Goal: Information Seeking & Learning: Learn about a topic

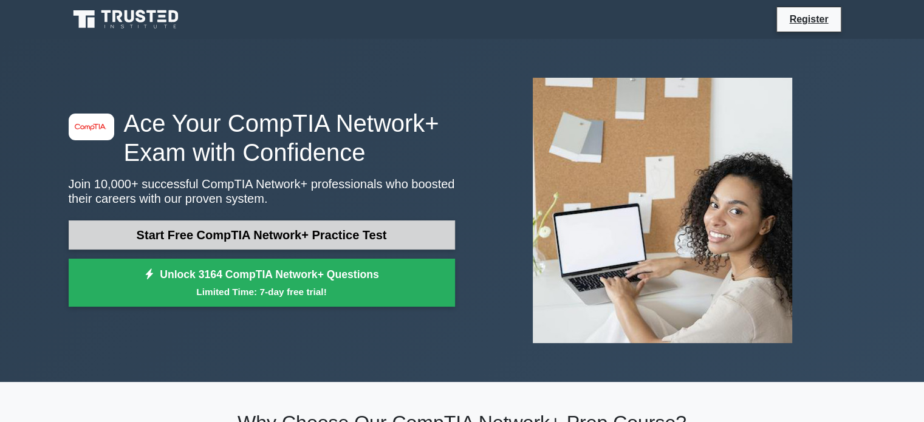
click at [378, 236] on link "Start Free CompTIA Network+ Practice Test" at bounding box center [262, 235] width 386 height 29
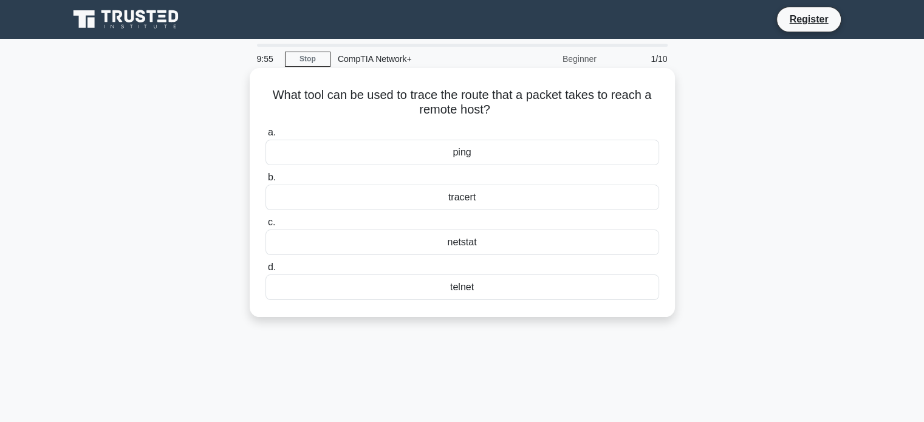
click at [383, 152] on div "ping" at bounding box center [462, 153] width 394 height 26
click at [265, 137] on input "a. ping" at bounding box center [265, 133] width 0 height 8
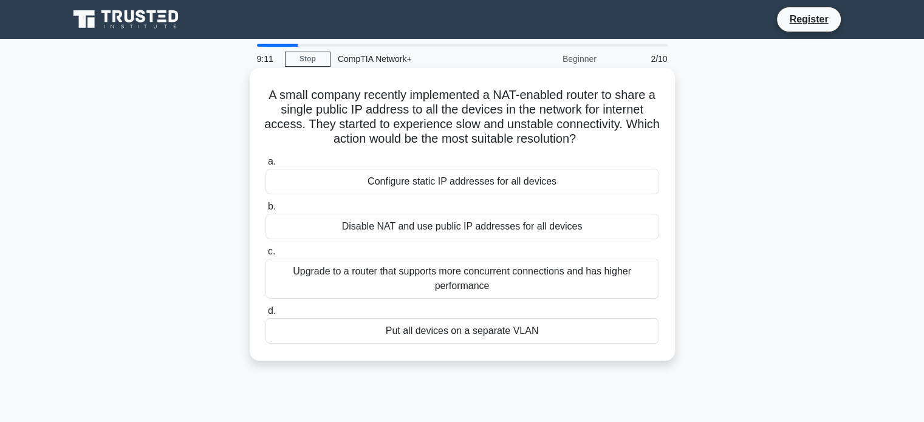
click at [413, 269] on div "Upgrade to a router that supports more concurrent connections and has higher pe…" at bounding box center [462, 279] width 394 height 40
click at [265, 256] on input "c. Upgrade to a router that supports more concurrent connections and has higher…" at bounding box center [265, 252] width 0 height 8
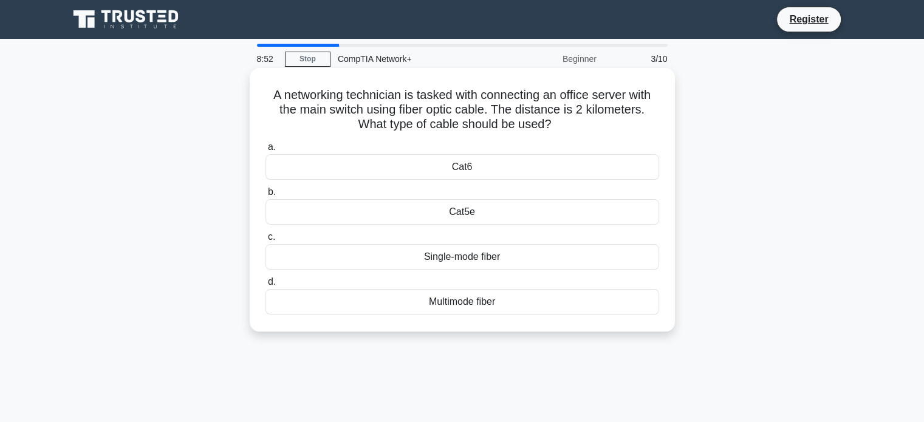
click at [459, 201] on div "Cat5e" at bounding box center [462, 212] width 394 height 26
click at [265, 196] on input "b. Cat5e" at bounding box center [265, 192] width 0 height 8
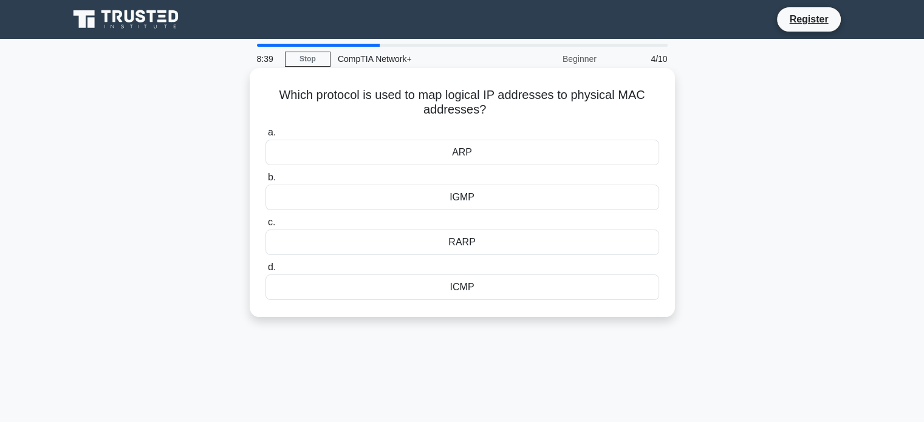
click at [536, 155] on div "ARP" at bounding box center [462, 153] width 394 height 26
click at [265, 137] on input "a. ARP" at bounding box center [265, 133] width 0 height 8
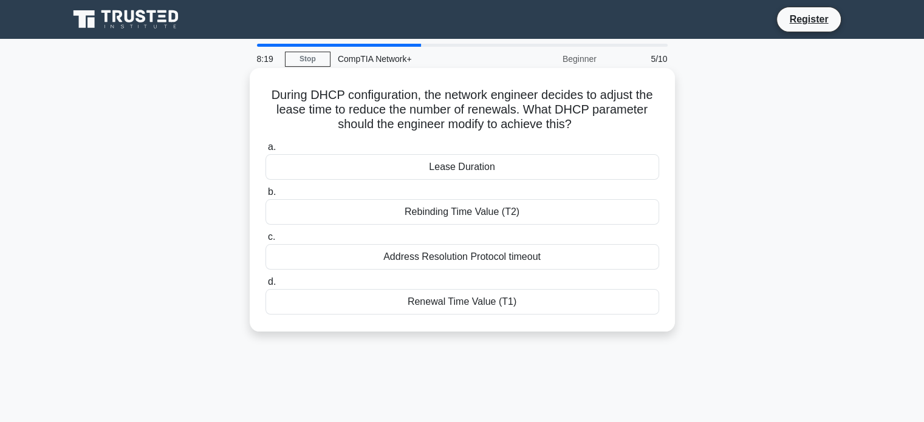
click at [515, 254] on div "Address Resolution Protocol timeout" at bounding box center [462, 257] width 394 height 26
click at [265, 241] on input "c. Address Resolution Protocol timeout" at bounding box center [265, 237] width 0 height 8
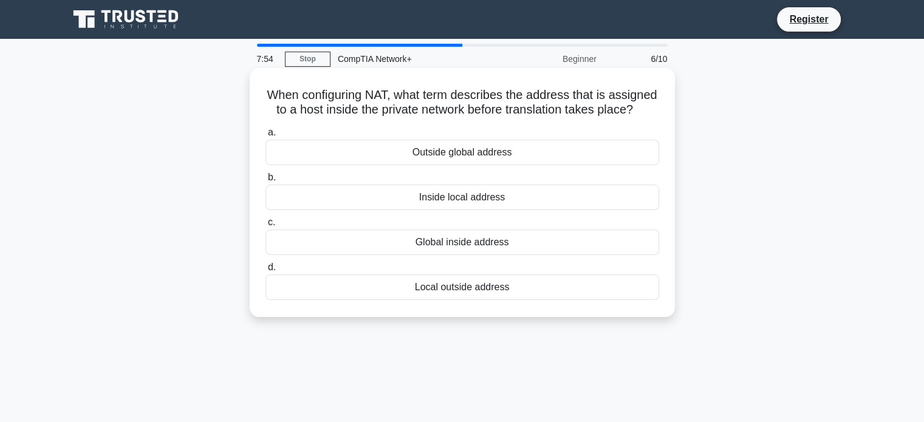
click at [476, 255] on div "Global inside address" at bounding box center [462, 243] width 394 height 26
click at [265, 227] on input "c. Global inside address" at bounding box center [265, 223] width 0 height 8
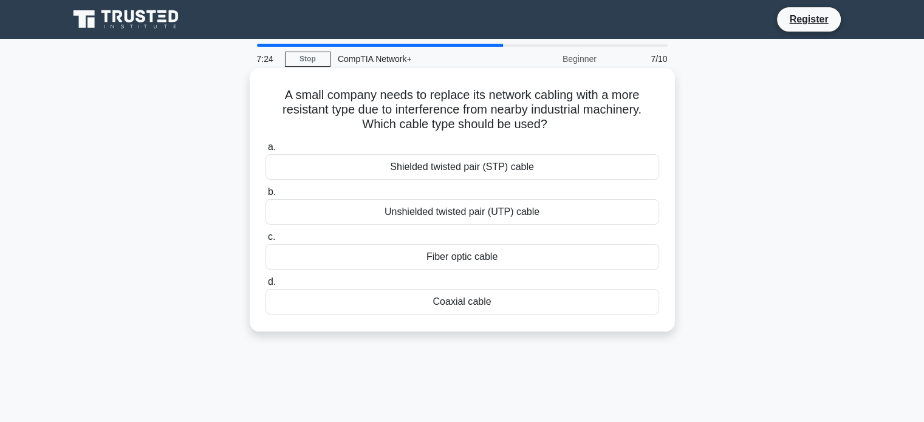
click at [504, 250] on div "Fiber optic cable" at bounding box center [462, 257] width 394 height 26
click at [265, 241] on input "c. Fiber optic cable" at bounding box center [265, 237] width 0 height 8
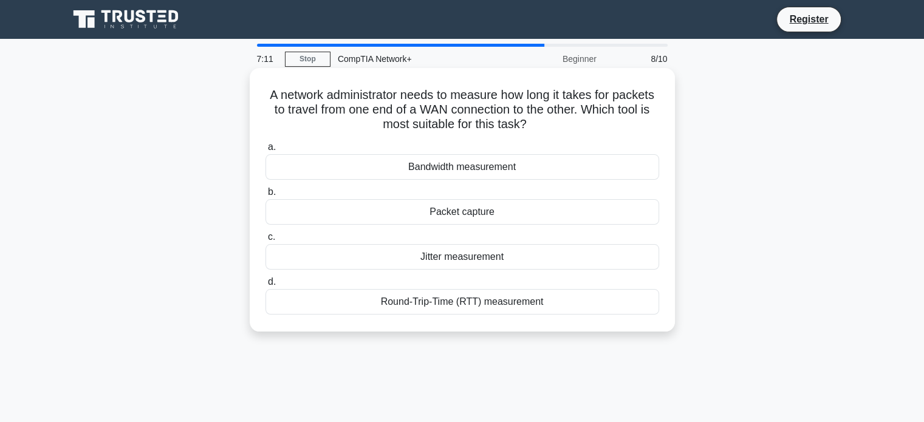
click at [457, 297] on div "Round-Trip-Time (RTT) measurement" at bounding box center [462, 302] width 394 height 26
click at [265, 286] on input "d. Round-Trip-Time (RTT) measurement" at bounding box center [265, 282] width 0 height 8
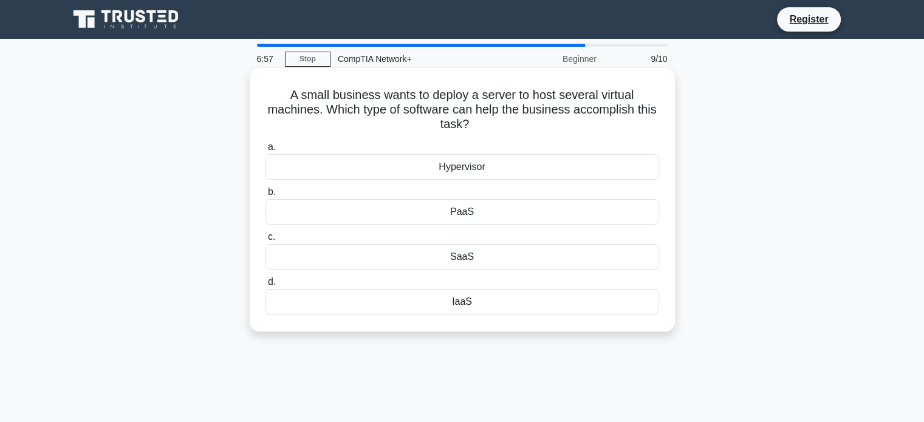
click at [557, 250] on div "SaaS" at bounding box center [462, 257] width 394 height 26
click at [265, 241] on input "c. SaaS" at bounding box center [265, 237] width 0 height 8
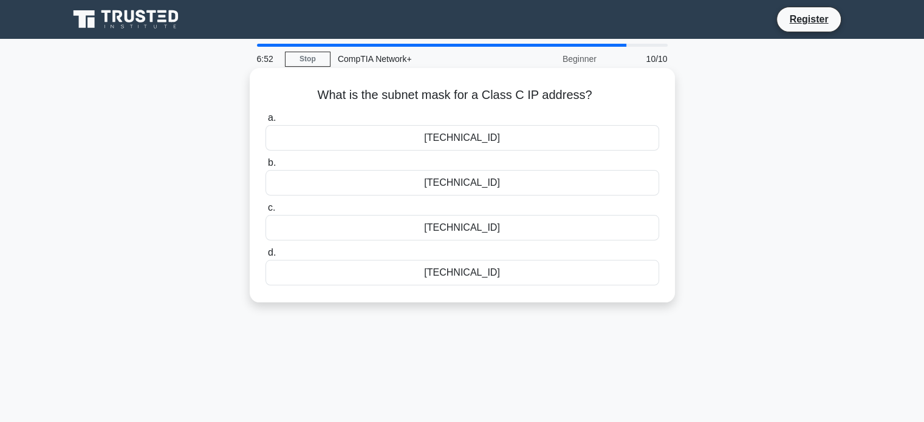
click at [519, 279] on div "255.255.255.0" at bounding box center [462, 273] width 394 height 26
click at [265, 257] on input "d. 255.255.255.0" at bounding box center [265, 253] width 0 height 8
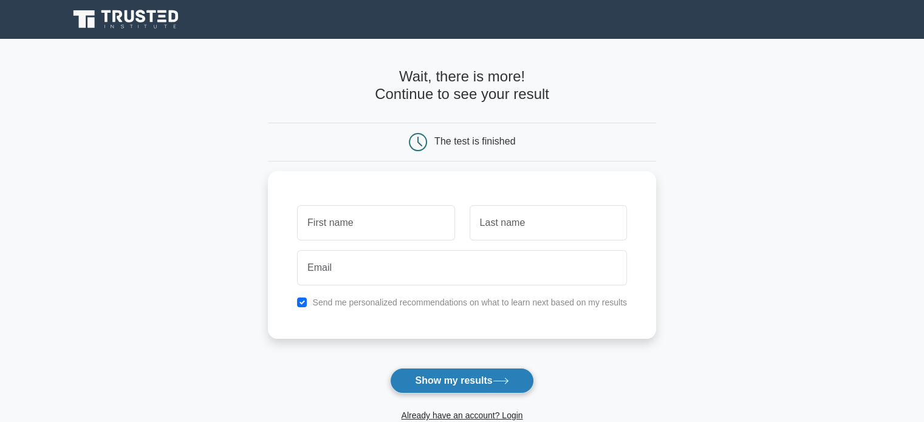
click at [519, 378] on button "Show my results" at bounding box center [461, 381] width 143 height 26
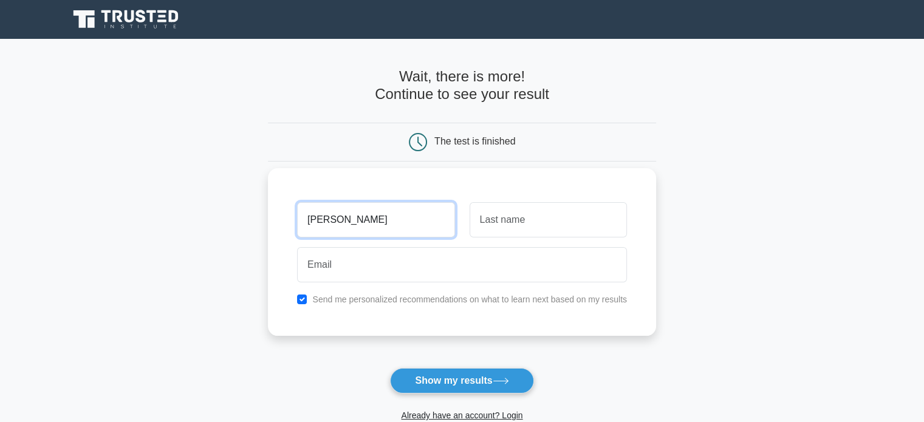
type input "nihar"
click at [471, 217] on input "text" at bounding box center [548, 219] width 157 height 35
type input "sure"
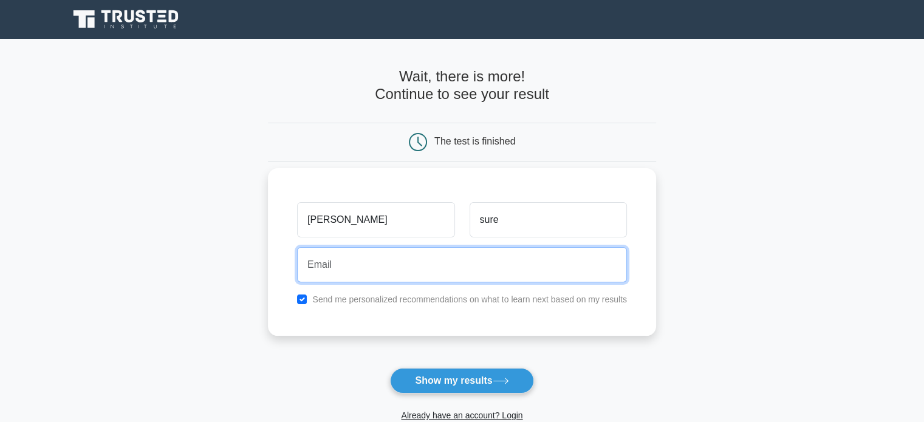
click at [482, 259] on input "email" at bounding box center [462, 264] width 330 height 35
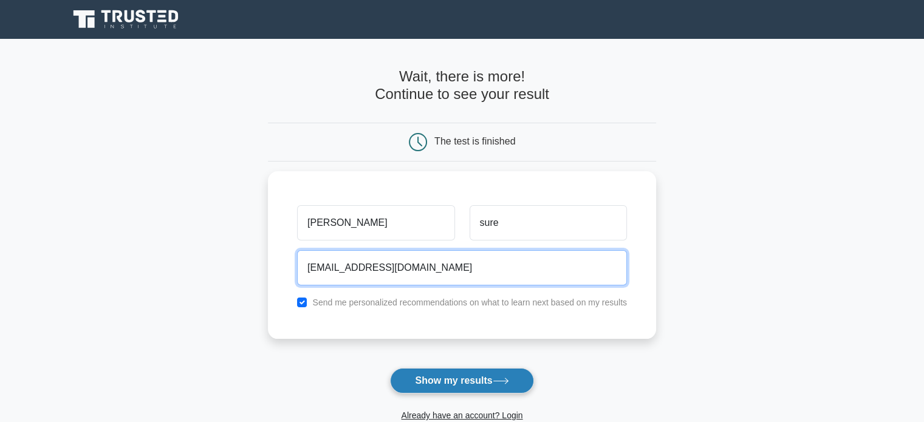
type input "niharsure3699@gmail.com"
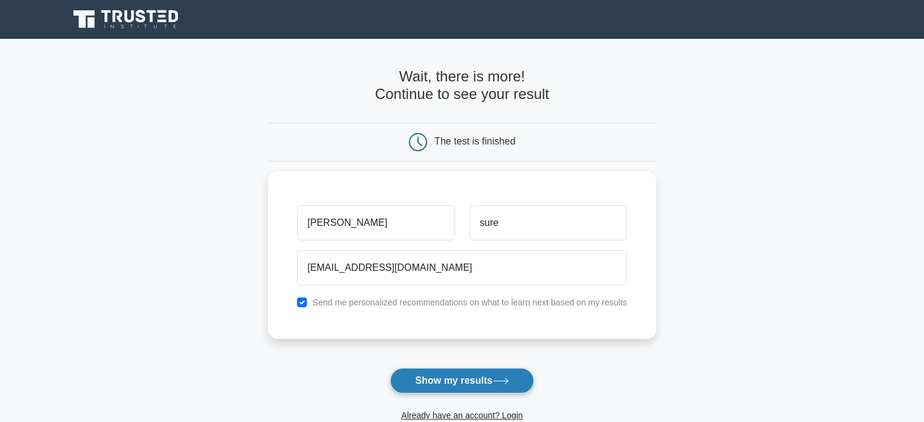
click at [502, 374] on button "Show my results" at bounding box center [461, 381] width 143 height 26
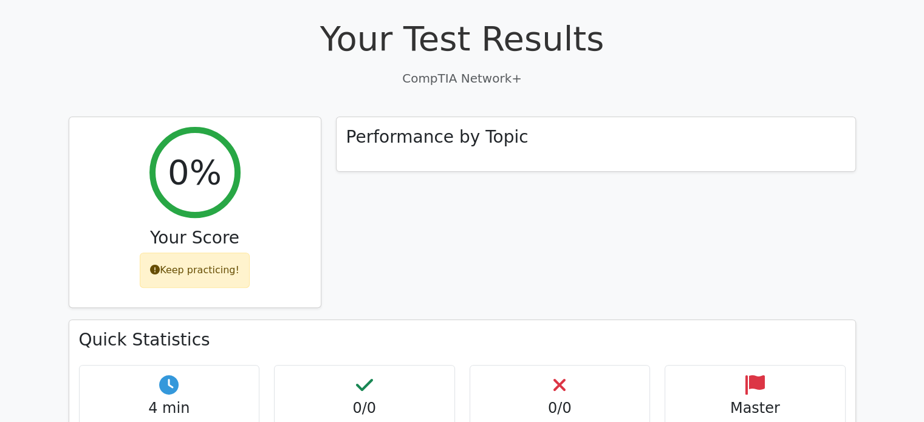
scroll to position [362, 0]
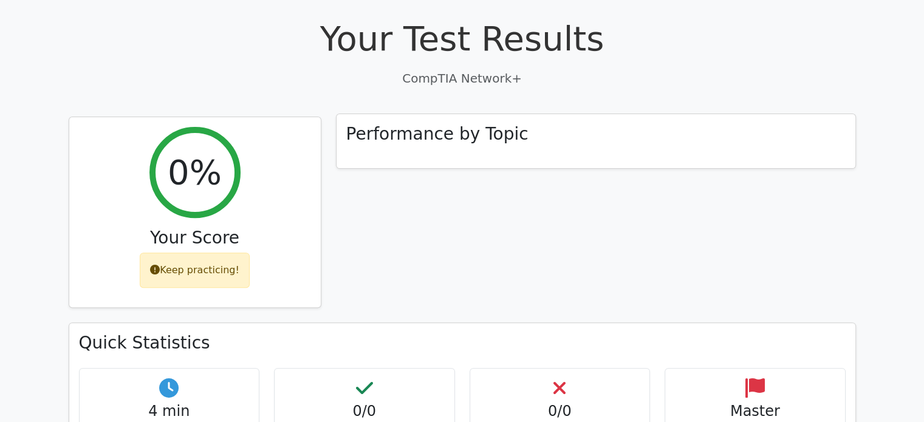
click at [489, 152] on div "Performance by Topic" at bounding box center [596, 141] width 519 height 55
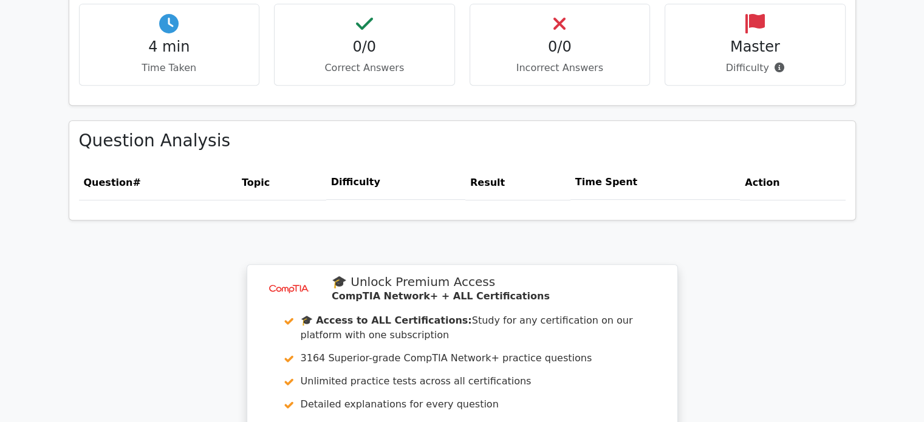
scroll to position [751, 0]
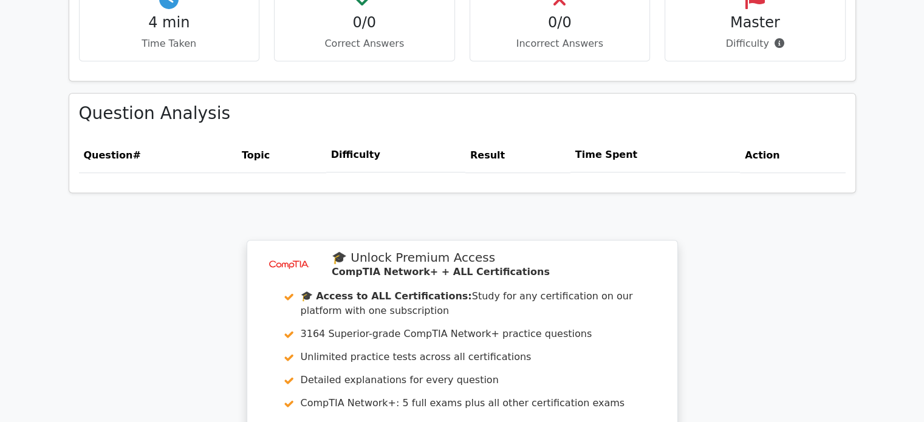
click at [290, 148] on th "Topic" at bounding box center [281, 155] width 89 height 35
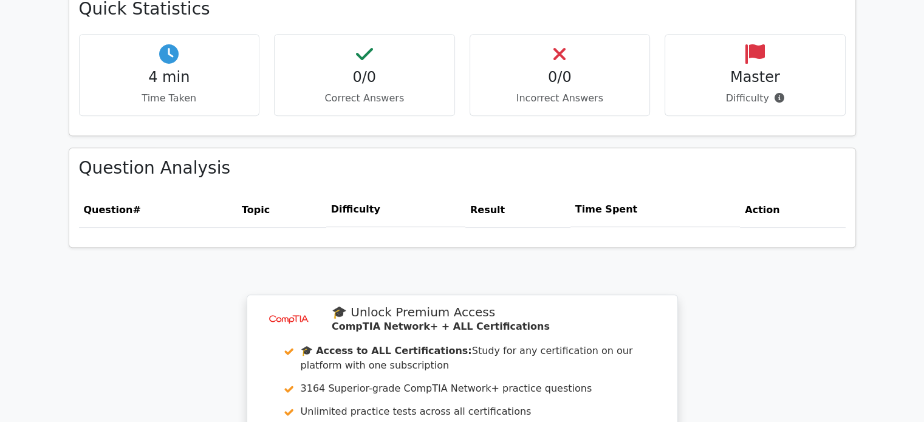
scroll to position [680, 0]
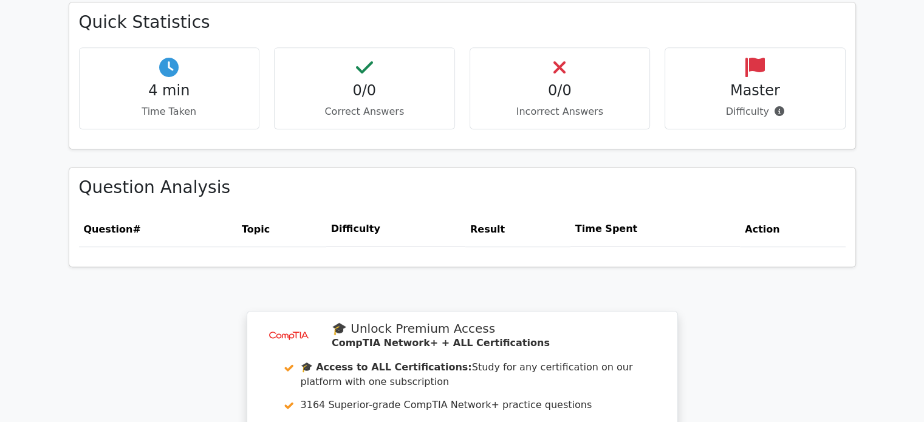
click at [364, 87] on h4 "0/0" at bounding box center [364, 91] width 160 height 18
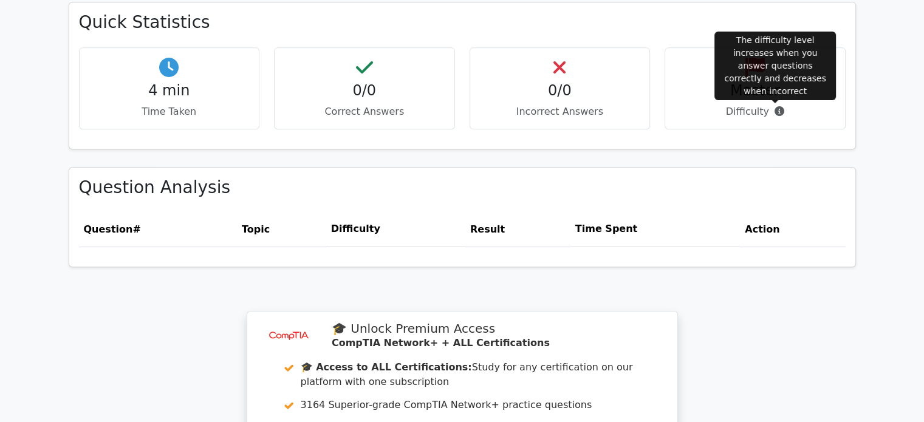
click at [778, 109] on icon at bounding box center [780, 111] width 10 height 10
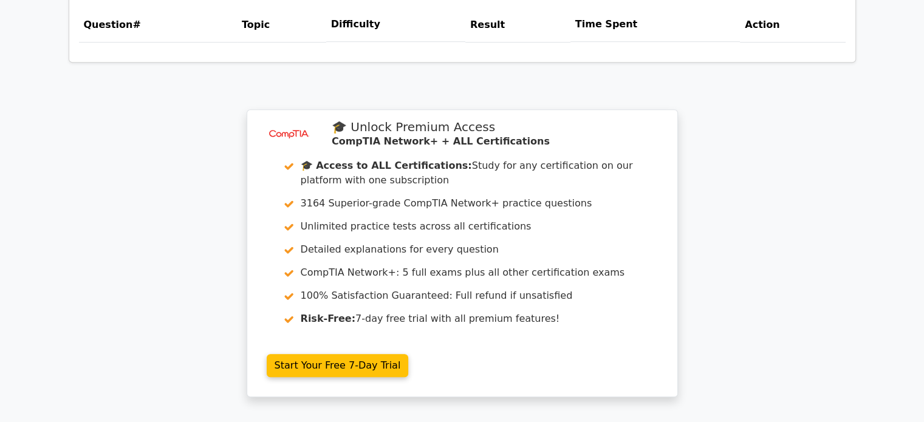
scroll to position [1093, 0]
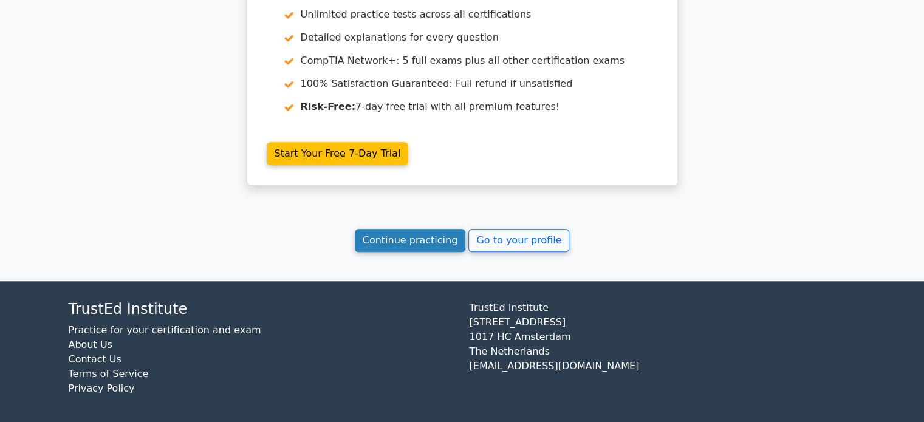
click at [437, 247] on link "Continue practicing" at bounding box center [410, 240] width 111 height 23
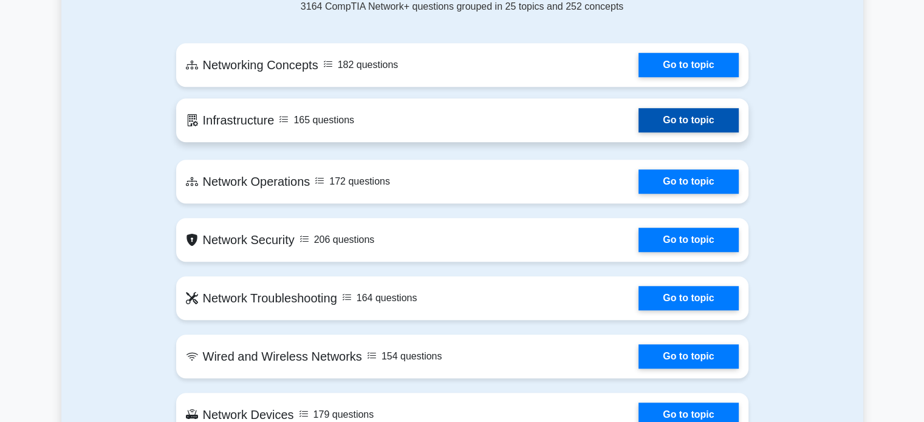
scroll to position [874, 0]
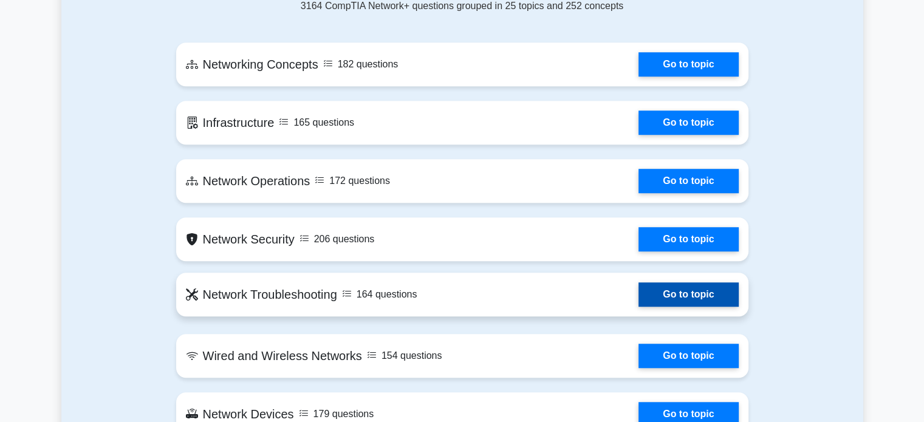
click at [703, 297] on link "Go to topic" at bounding box center [688, 294] width 100 height 24
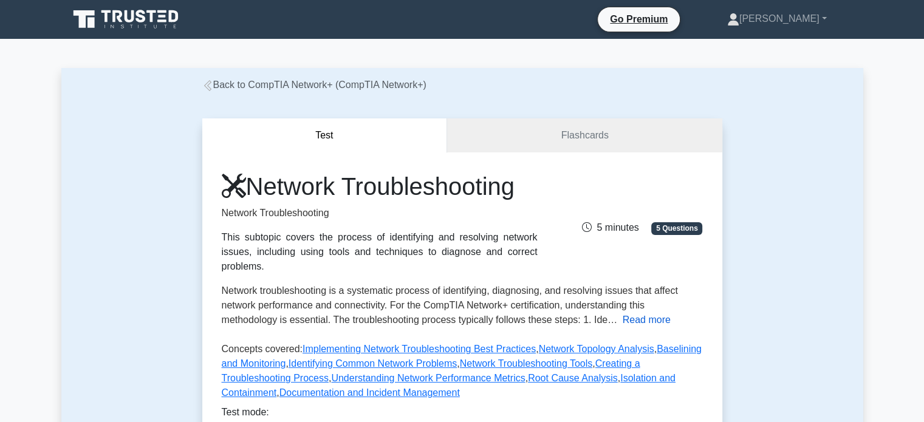
click at [662, 313] on button "Read more" at bounding box center [647, 320] width 48 height 15
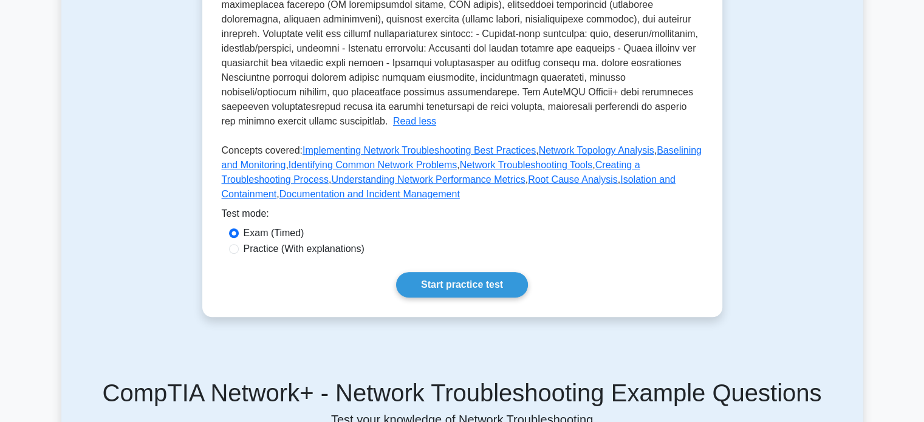
scroll to position [418, 0]
click at [476, 272] on link "Start practice test" at bounding box center [462, 285] width 132 height 26
click at [267, 241] on label "Practice (With explanations)" at bounding box center [304, 248] width 121 height 15
click at [239, 244] on input "Practice (With explanations)" at bounding box center [234, 249] width 10 height 10
radio input "true"
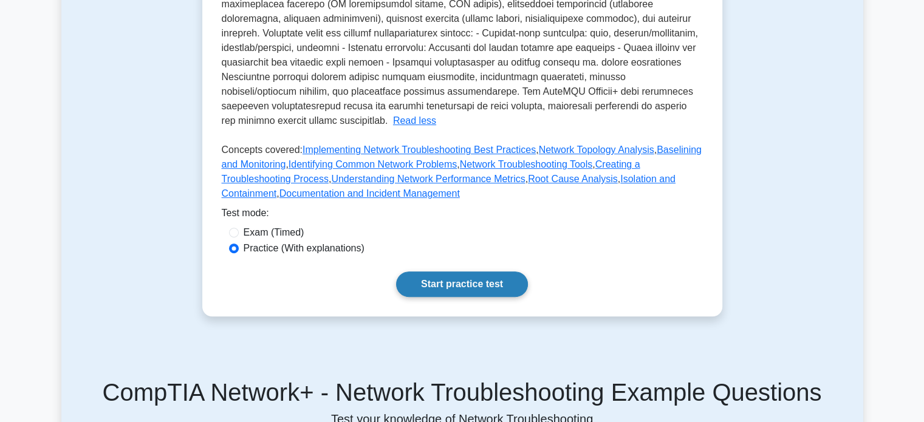
click at [447, 274] on link "Start practice test" at bounding box center [462, 285] width 132 height 26
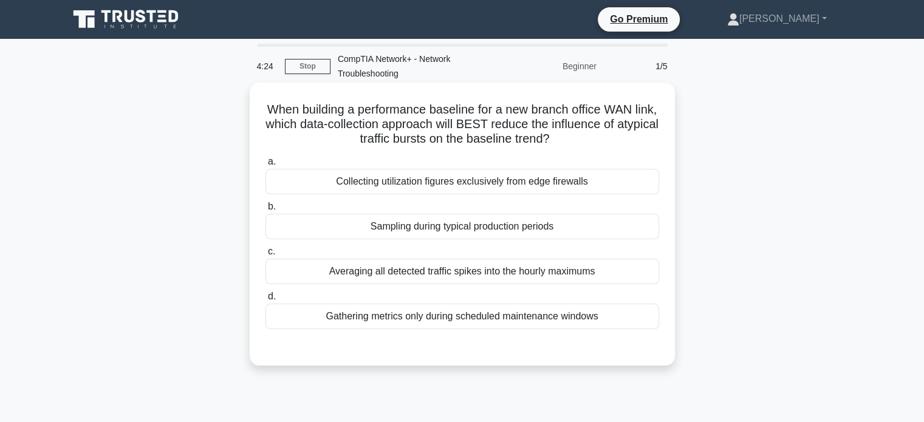
click at [518, 273] on div "Averaging all detected traffic spikes into the hourly maximums" at bounding box center [462, 272] width 394 height 26
click at [265, 256] on input "c. Averaging all detected traffic spikes into the hourly maximums" at bounding box center [265, 252] width 0 height 8
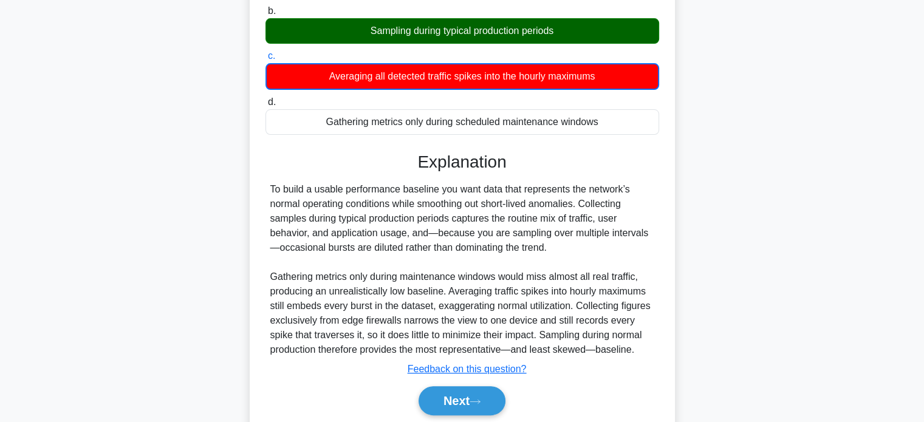
scroll to position [200, 0]
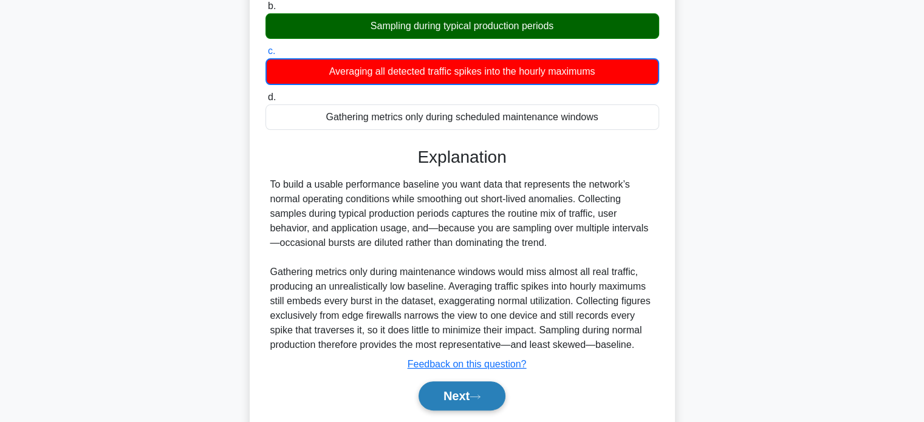
click at [471, 405] on button "Next" at bounding box center [462, 395] width 87 height 29
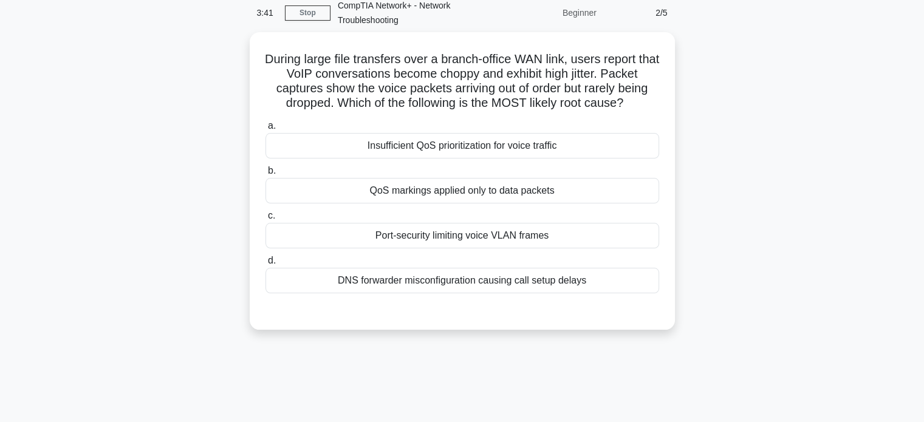
scroll to position [55, 0]
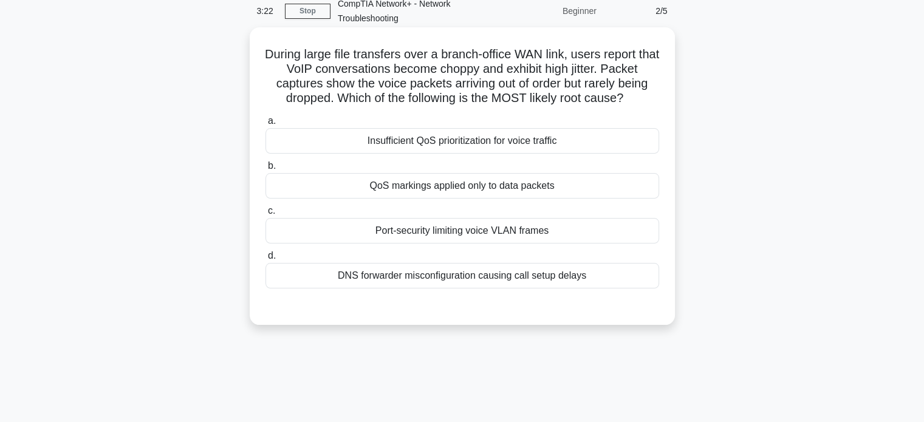
click at [451, 146] on div "Insufficient QoS prioritization for voice traffic" at bounding box center [462, 141] width 394 height 26
click at [265, 125] on input "a. Insufficient QoS prioritization for voice traffic" at bounding box center [265, 121] width 0 height 8
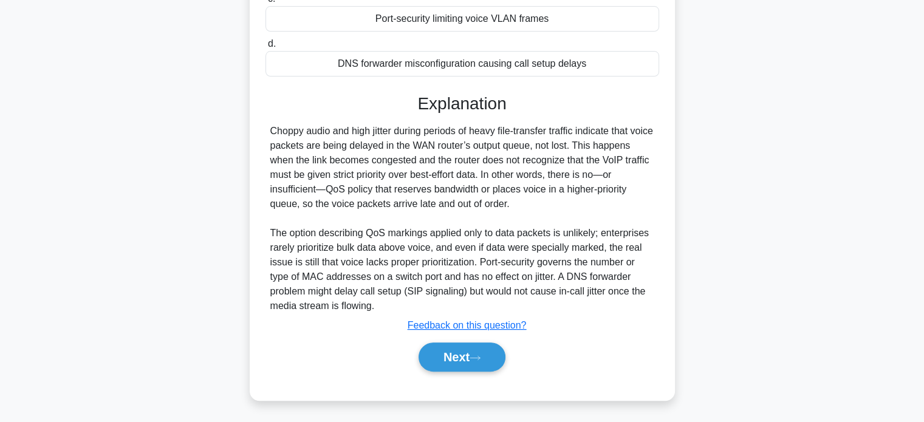
scroll to position [267, 0]
click at [481, 355] on icon at bounding box center [475, 358] width 11 height 7
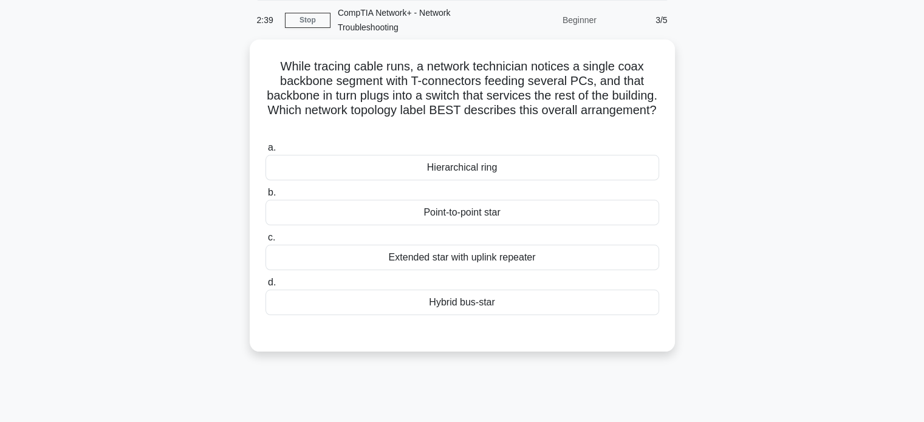
scroll to position [38, 0]
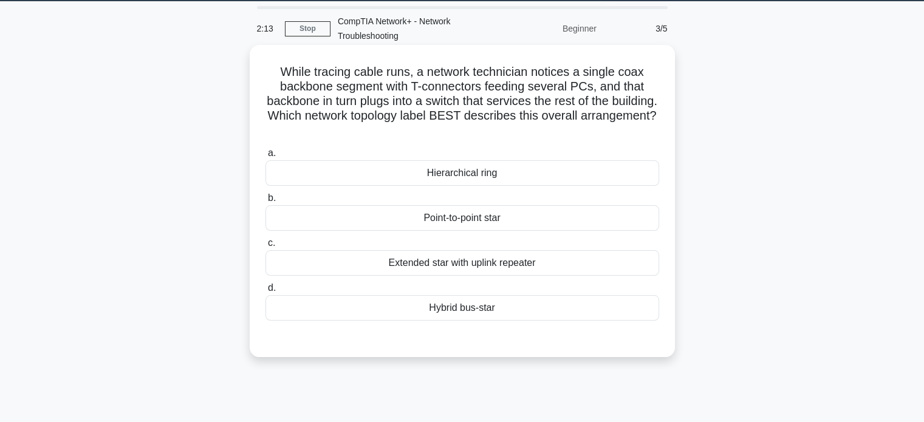
click at [405, 266] on div "Extended star with uplink repeater" at bounding box center [462, 263] width 394 height 26
click at [265, 247] on input "c. Extended star with uplink repeater" at bounding box center [265, 243] width 0 height 8
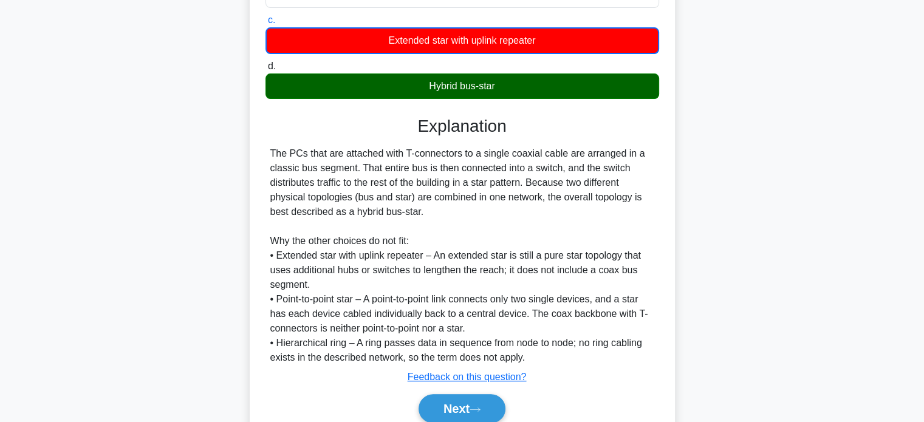
scroll to position [259, 0]
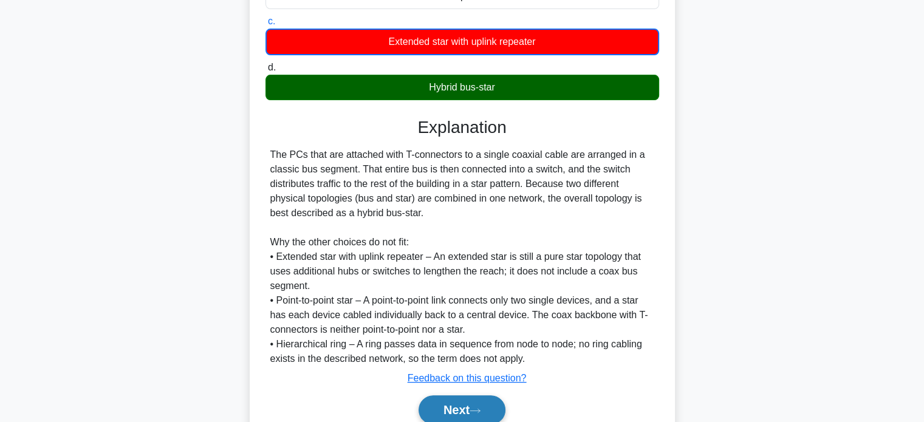
click at [453, 403] on button "Next" at bounding box center [462, 409] width 87 height 29
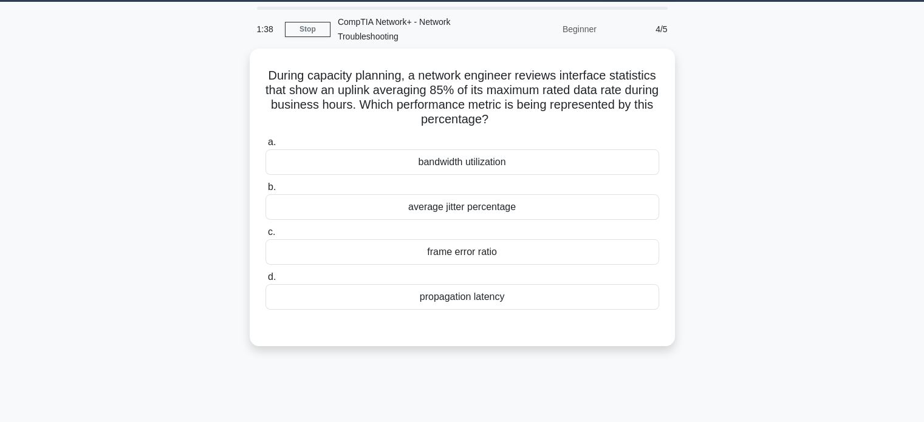
scroll to position [29, 0]
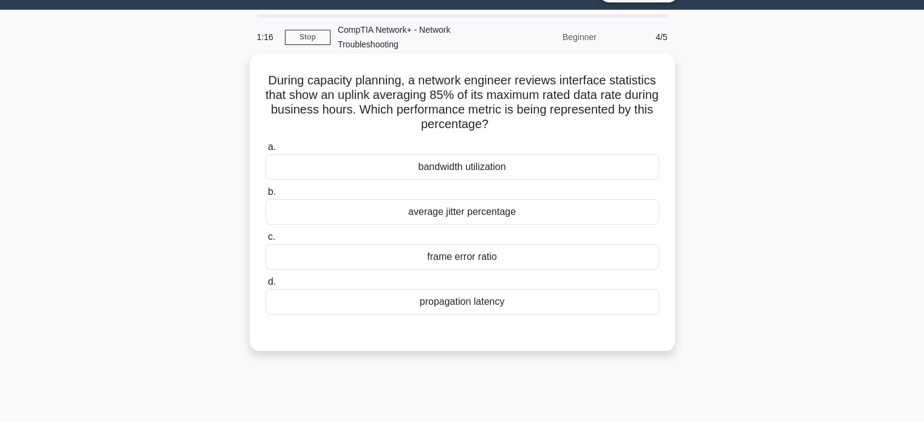
click at [455, 305] on div "propagation latency" at bounding box center [462, 302] width 394 height 26
click at [265, 286] on input "d. propagation latency" at bounding box center [265, 282] width 0 height 8
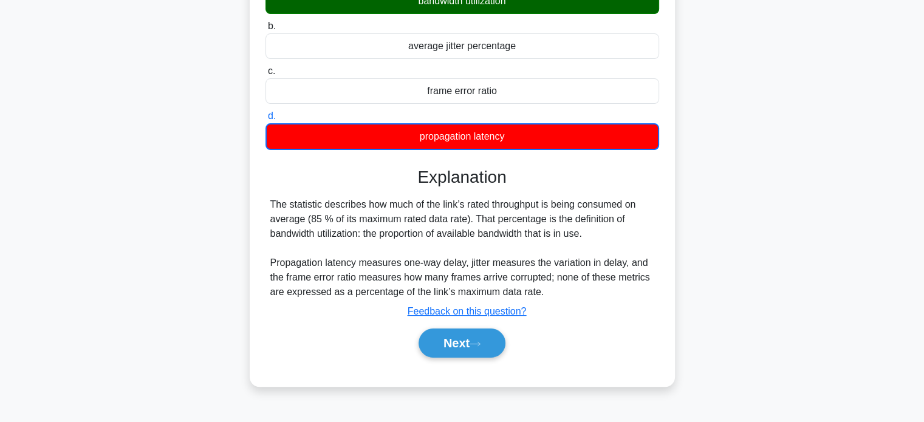
scroll to position [197, 0]
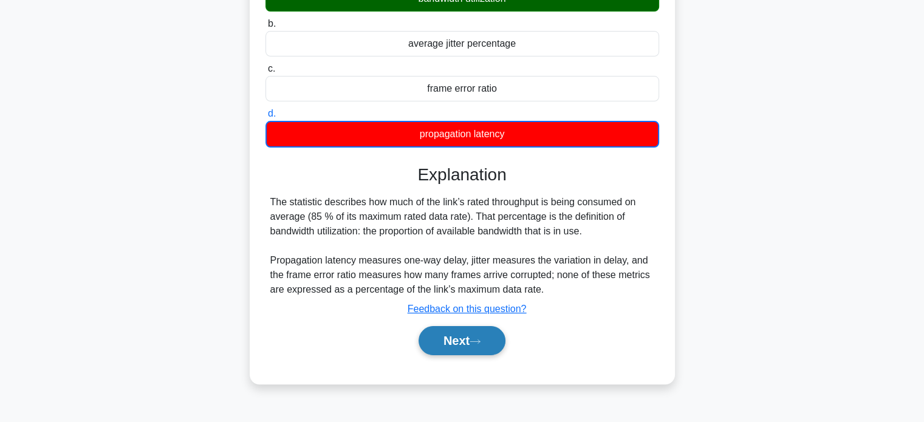
click at [435, 344] on button "Next" at bounding box center [462, 340] width 87 height 29
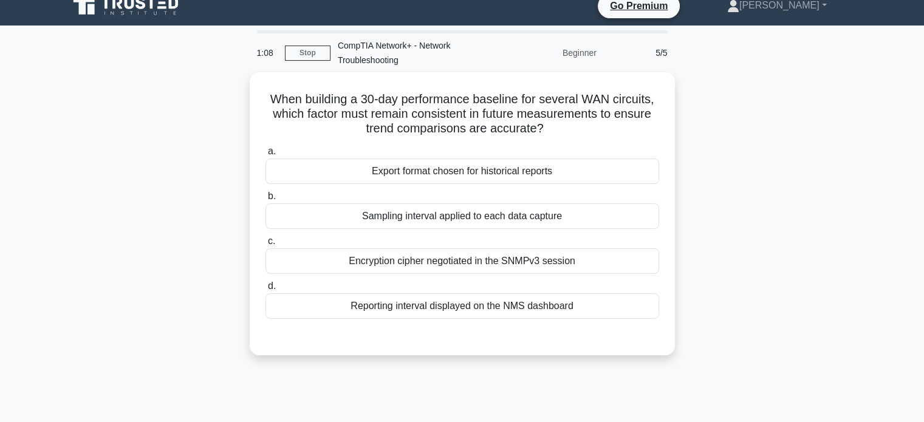
scroll to position [9, 0]
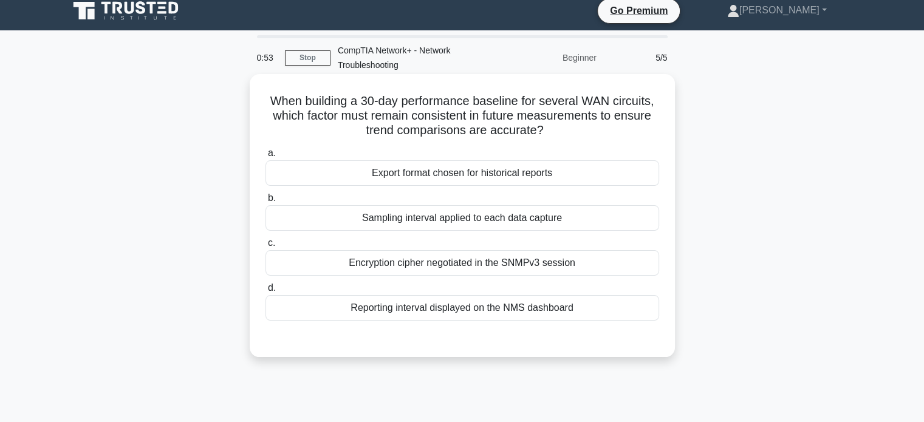
click at [484, 221] on div "Sampling interval applied to each data capture" at bounding box center [462, 218] width 394 height 26
click at [265, 202] on input "b. Sampling interval applied to each data capture" at bounding box center [265, 198] width 0 height 8
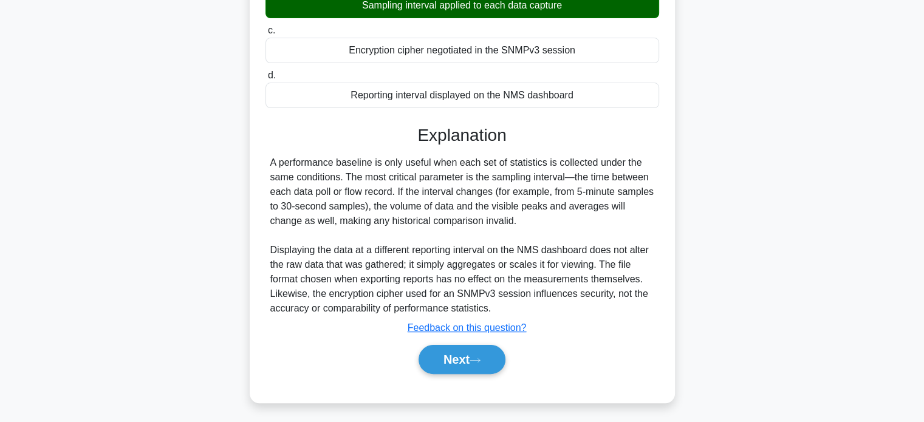
scroll to position [221, 0]
click at [473, 357] on button "Next" at bounding box center [462, 359] width 87 height 29
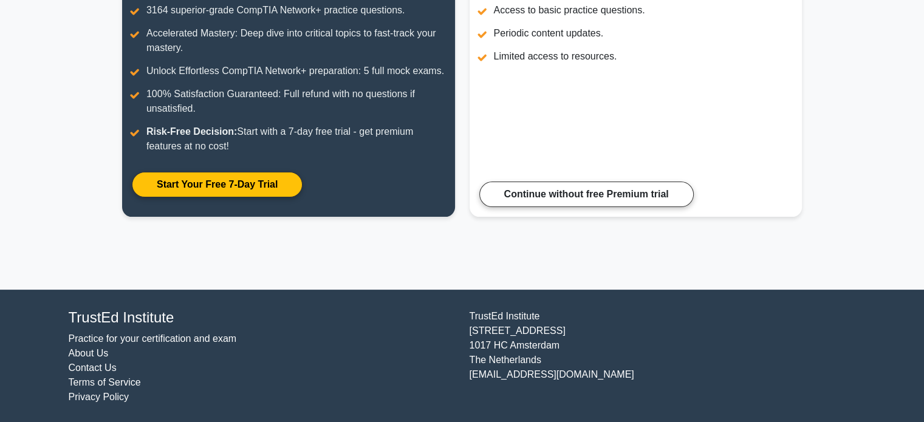
scroll to position [213, 0]
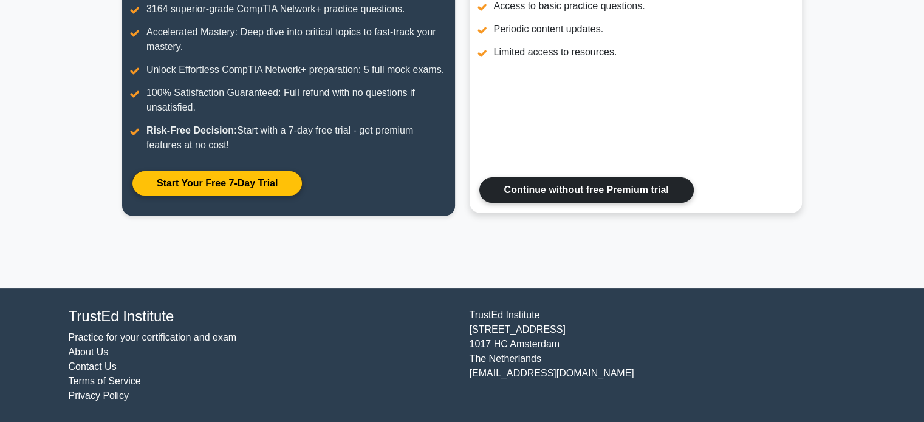
click at [598, 191] on link "Continue without free Premium trial" at bounding box center [586, 190] width 214 height 26
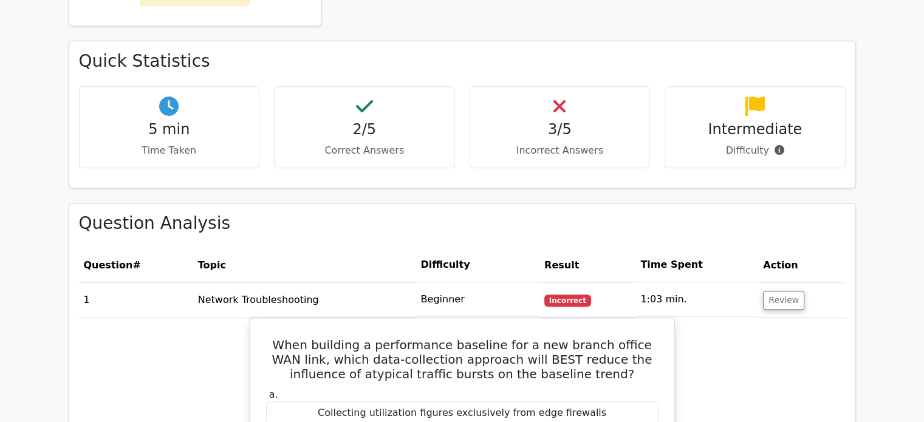
scroll to position [643, 0]
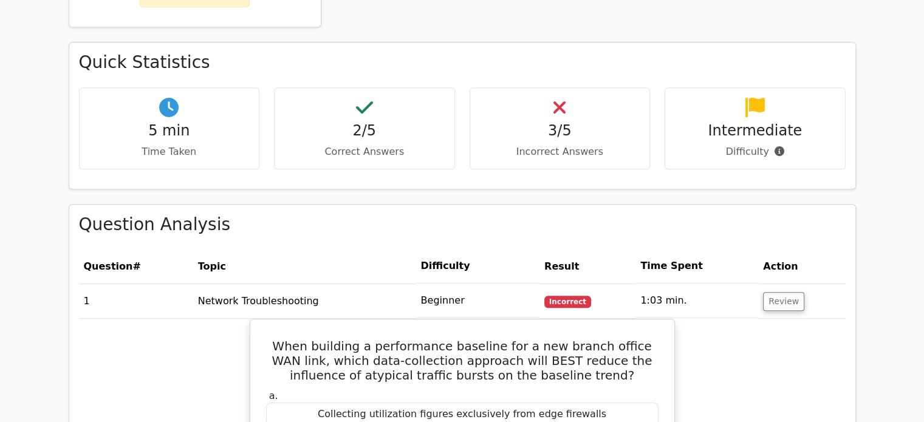
click at [598, 191] on div "Quick Statistics 5 min Time Taken 2/5 Correct Answers 3/5 Incorrect Answers Int…" at bounding box center [462, 123] width 802 height 162
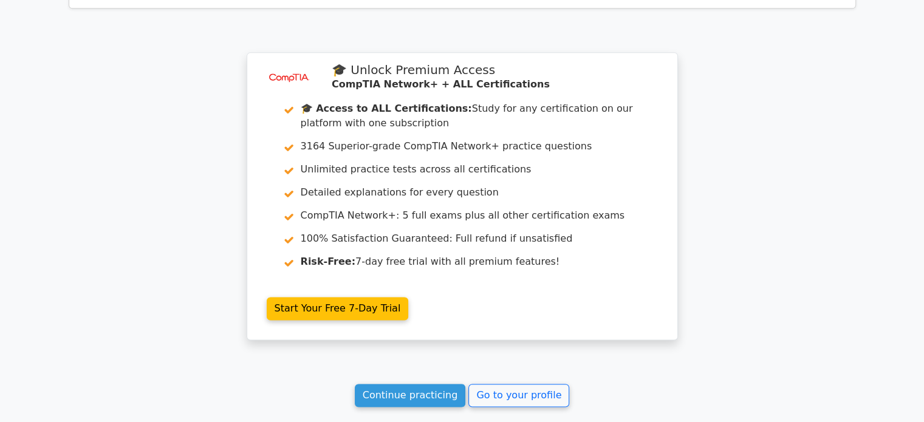
scroll to position [1686, 0]
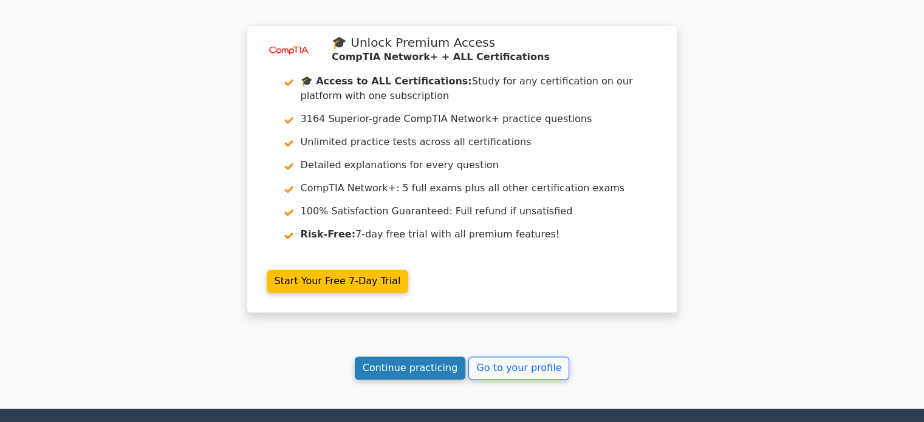
click at [422, 362] on link "Continue practicing" at bounding box center [410, 368] width 111 height 23
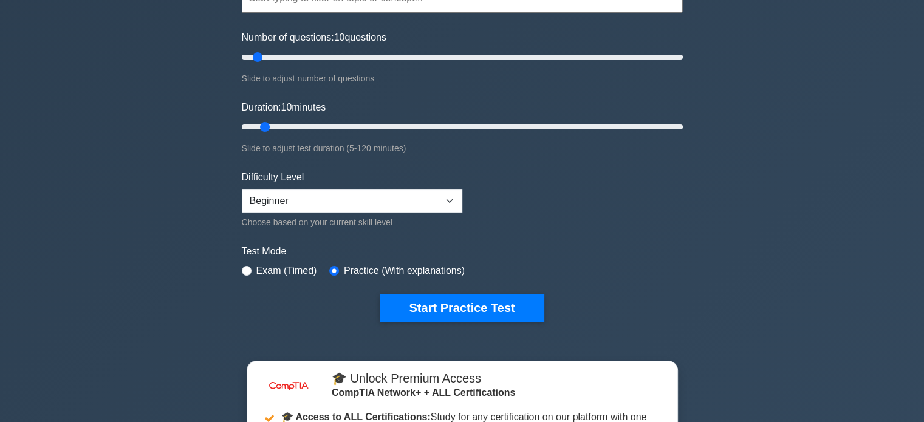
scroll to position [146, 0]
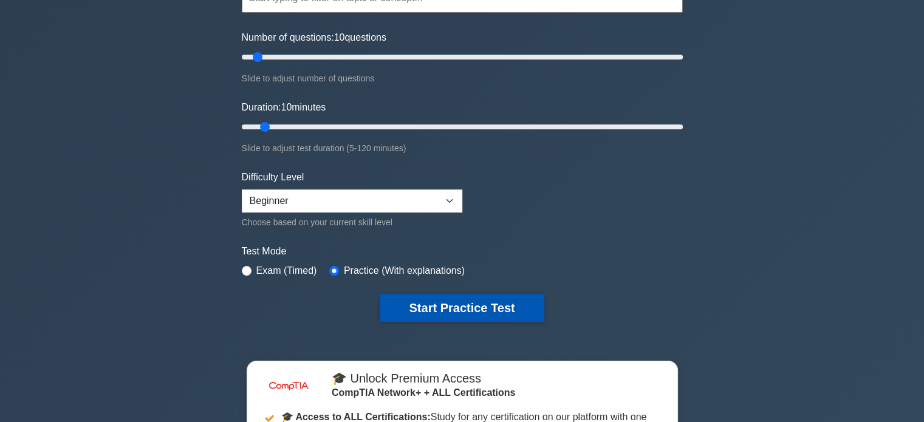
click at [464, 309] on button "Start Practice Test" at bounding box center [462, 308] width 164 height 28
click at [507, 303] on button "Start Practice Test" at bounding box center [462, 308] width 164 height 28
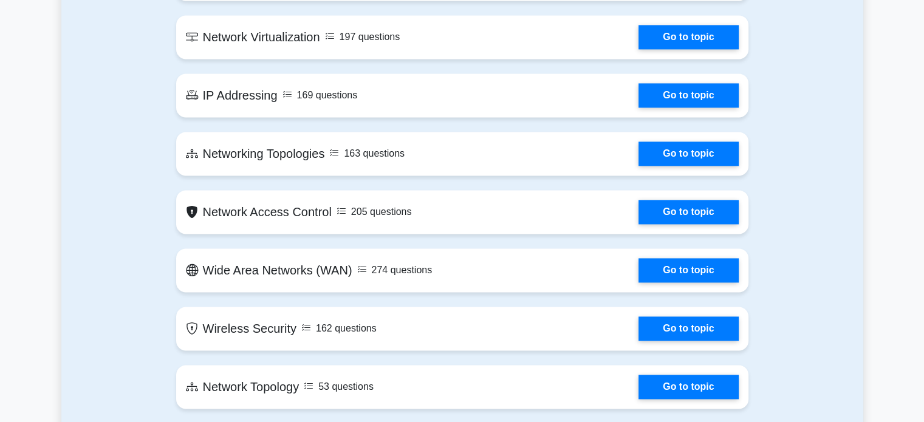
scroll to position [1747, 0]
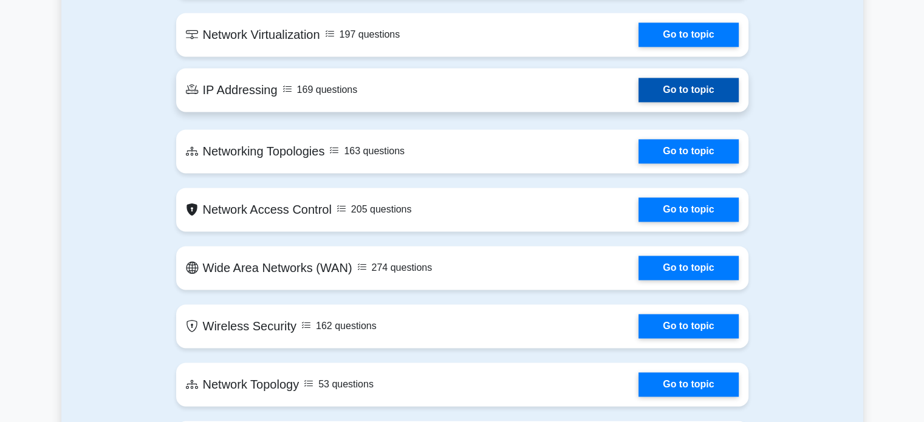
click at [679, 87] on link "Go to topic" at bounding box center [688, 90] width 100 height 24
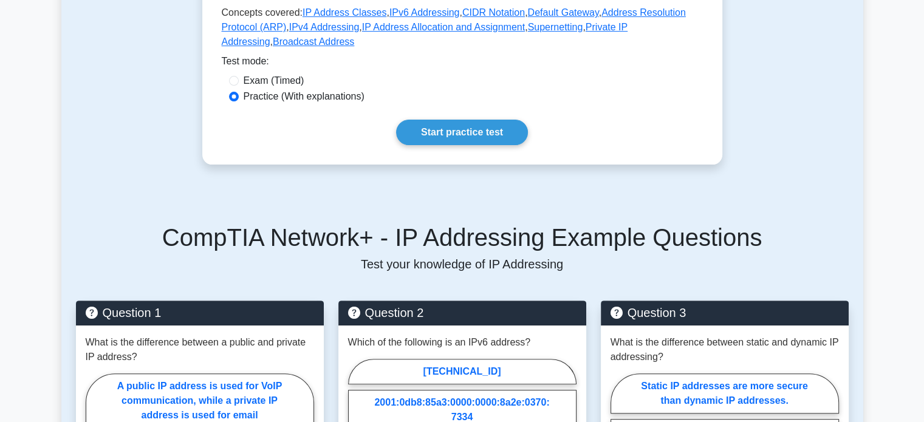
scroll to position [323, 0]
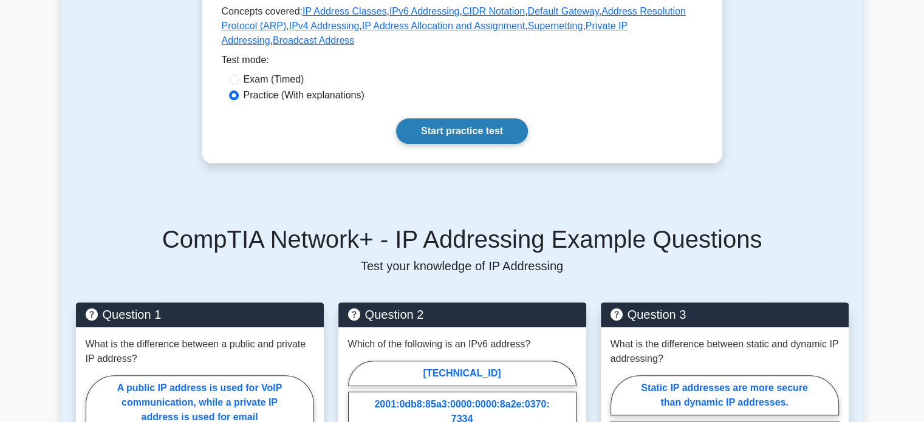
click at [481, 118] on link "Start practice test" at bounding box center [462, 131] width 132 height 26
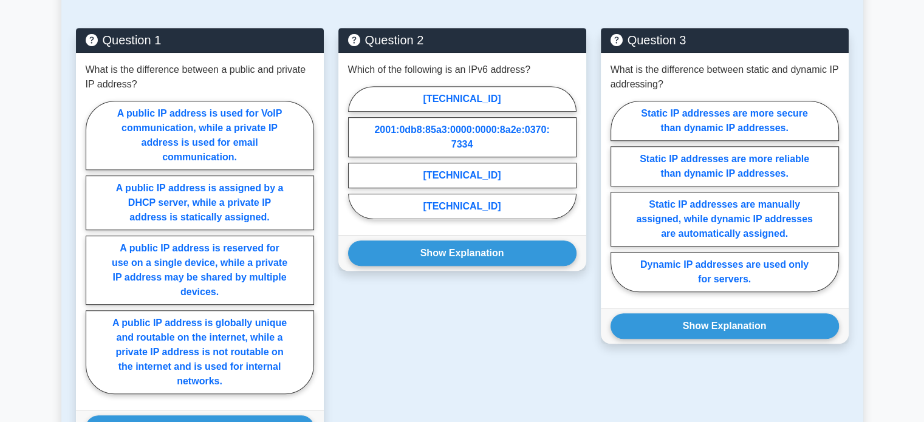
scroll to position [598, 0]
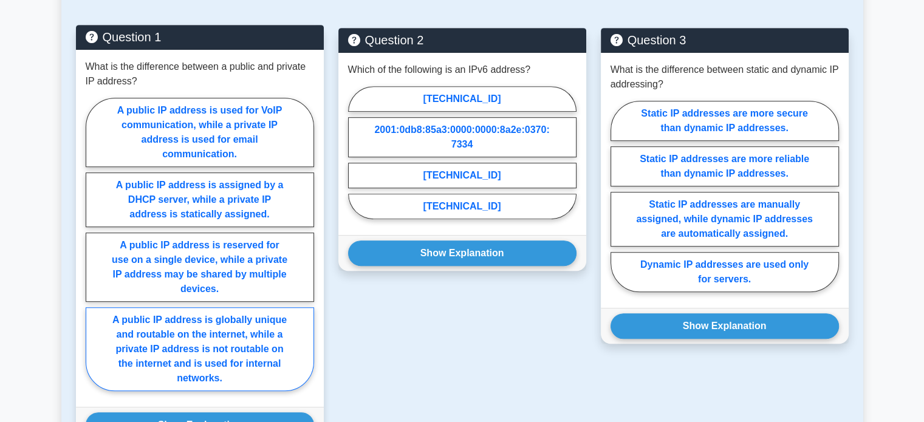
click at [225, 314] on label "A public IP address is globally unique and routable on the internet, while a pr…" at bounding box center [200, 349] width 228 height 84
click at [94, 252] on input "A public IP address is globally unique and routable on the internet, while a pr…" at bounding box center [90, 248] width 8 height 8
radio input "true"
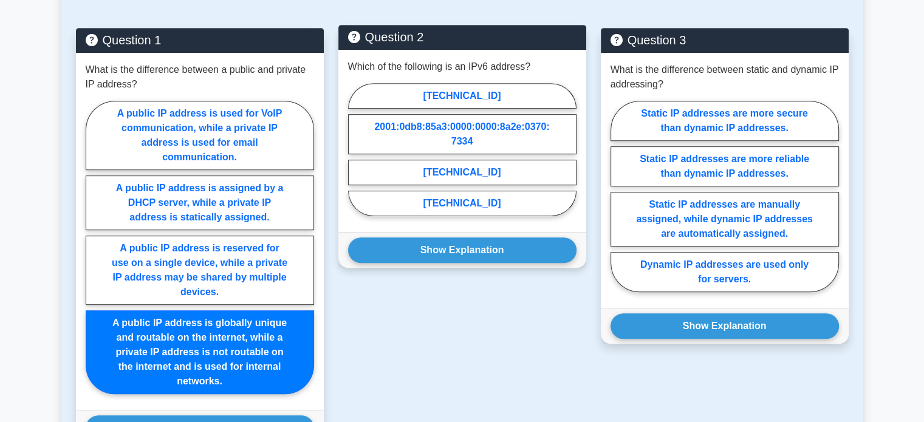
click at [436, 97] on div "192.168.1.1 2001:0db8:85a3:0000:0000:8a2e:0370:7334 172.16.0.1 10.0.0.1" at bounding box center [462, 153] width 228 height 139
click at [442, 114] on label "2001:0db8:85a3:0000:0000:8a2e:0370:7334" at bounding box center [462, 134] width 228 height 40
click at [356, 149] on input "2001:0db8:85a3:0000:0000:8a2e:0370:7334" at bounding box center [352, 153] width 8 height 8
radio input "true"
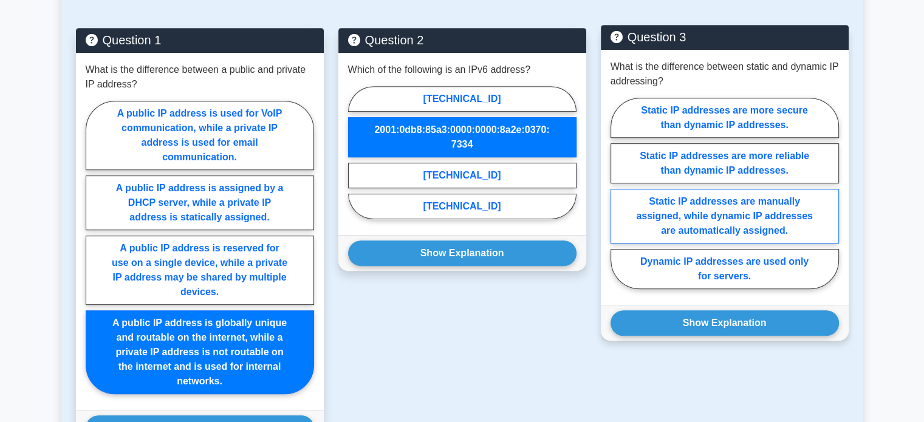
click at [705, 194] on label "Static IP addresses are manually assigned, while dynamic IP addresses are autom…" at bounding box center [725, 216] width 228 height 55
click at [618, 194] on input "Static IP addresses are manually assigned, while dynamic IP addresses are autom…" at bounding box center [615, 197] width 8 height 8
radio input "true"
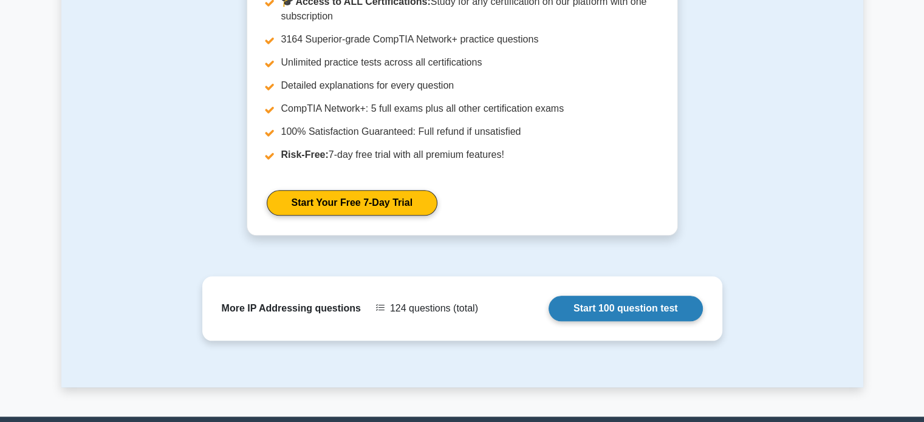
scroll to position [1141, 0]
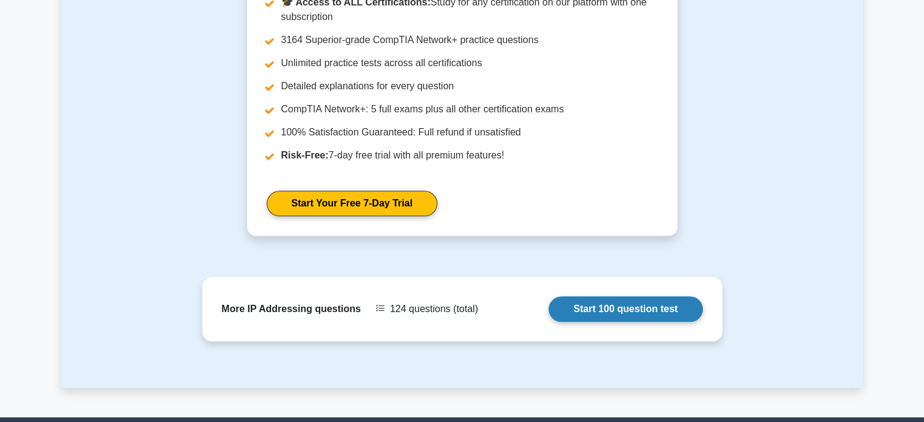
click at [651, 296] on link "Start 100 question test" at bounding box center [626, 309] width 154 height 26
